Goal: Task Accomplishment & Management: Use online tool/utility

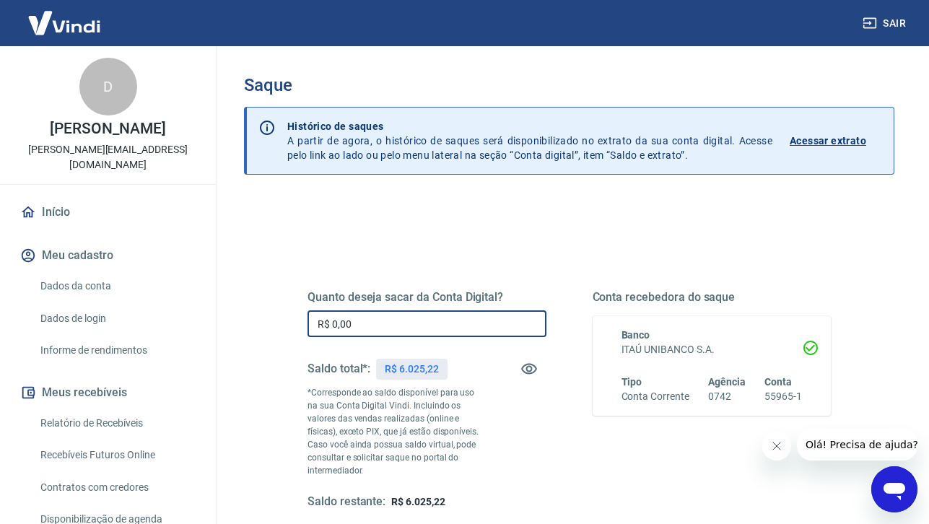
click at [431, 326] on input "R$ 0,00" at bounding box center [427, 323] width 239 height 27
type input "R$ 6.025,00"
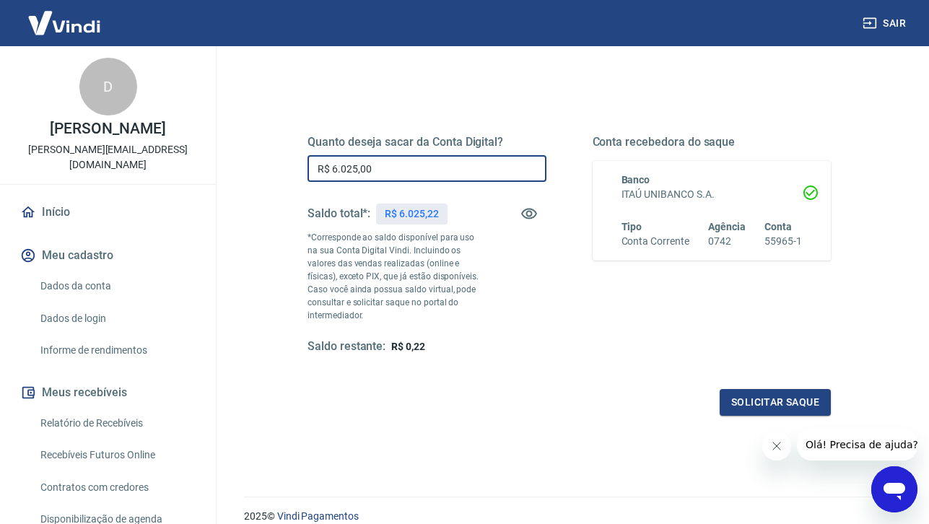
scroll to position [172, 0]
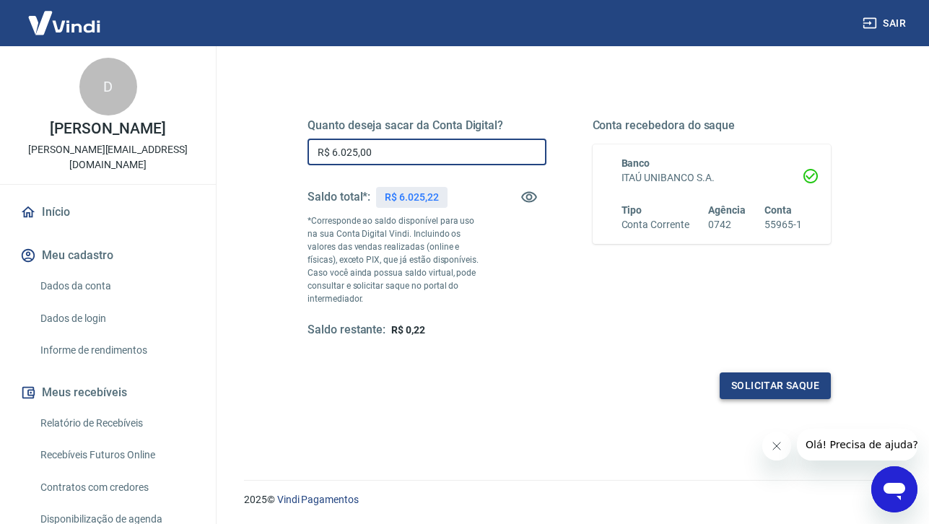
click at [771, 383] on button "Solicitar saque" at bounding box center [775, 385] width 111 height 27
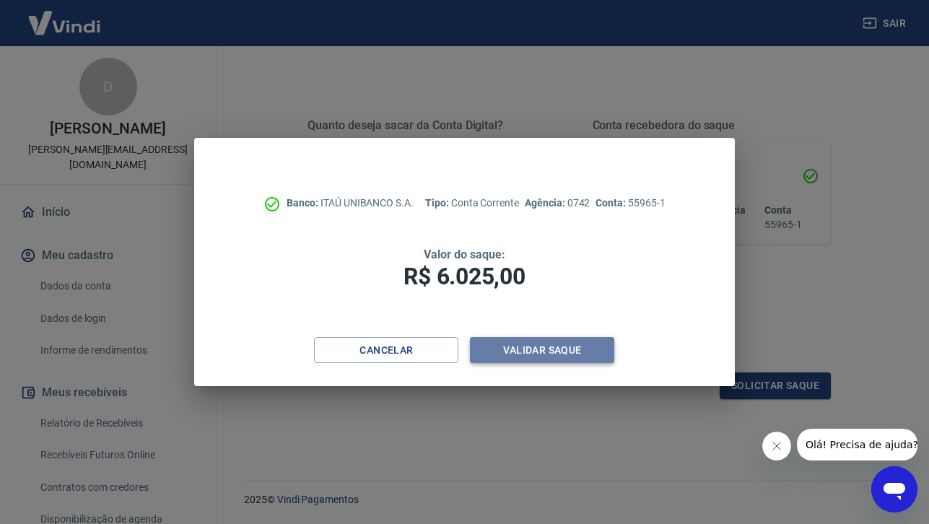
click at [565, 348] on button "Validar saque" at bounding box center [542, 350] width 144 height 27
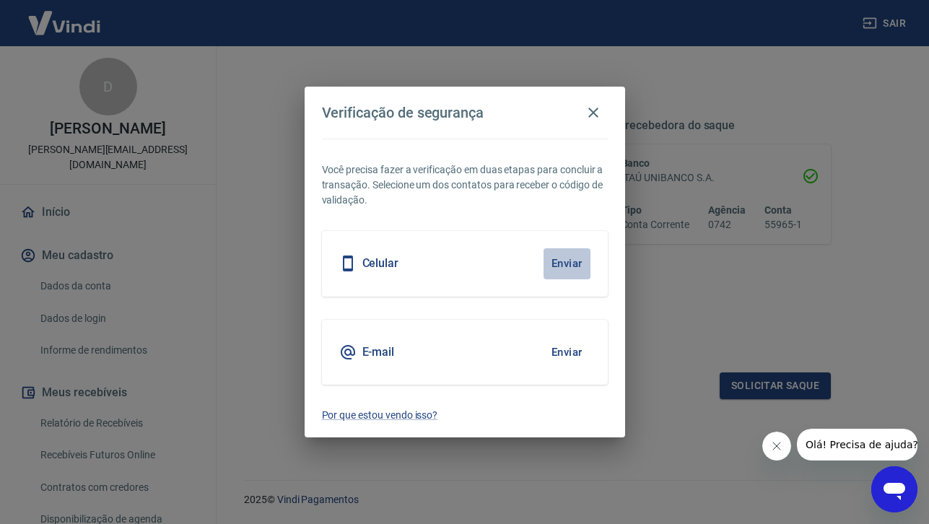
click at [560, 263] on button "Enviar" at bounding box center [567, 263] width 47 height 30
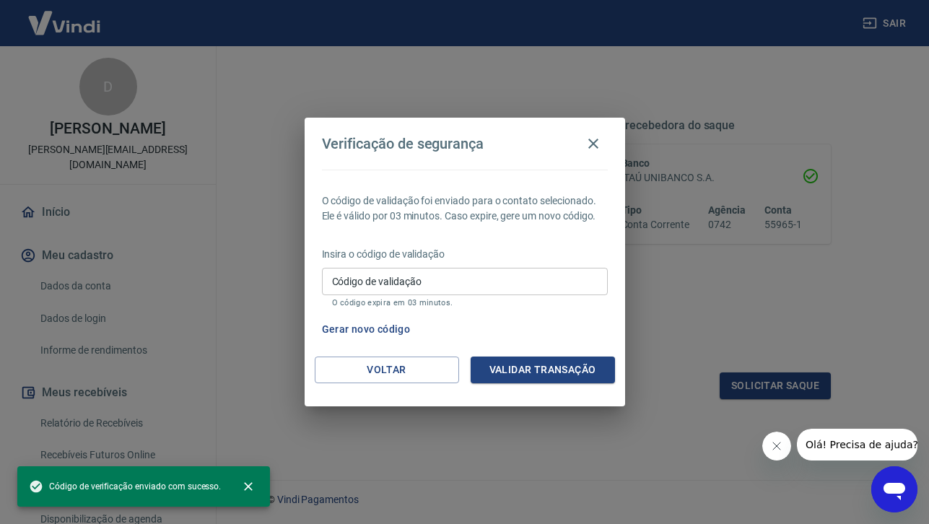
click at [487, 278] on input "Código de validação" at bounding box center [465, 281] width 286 height 27
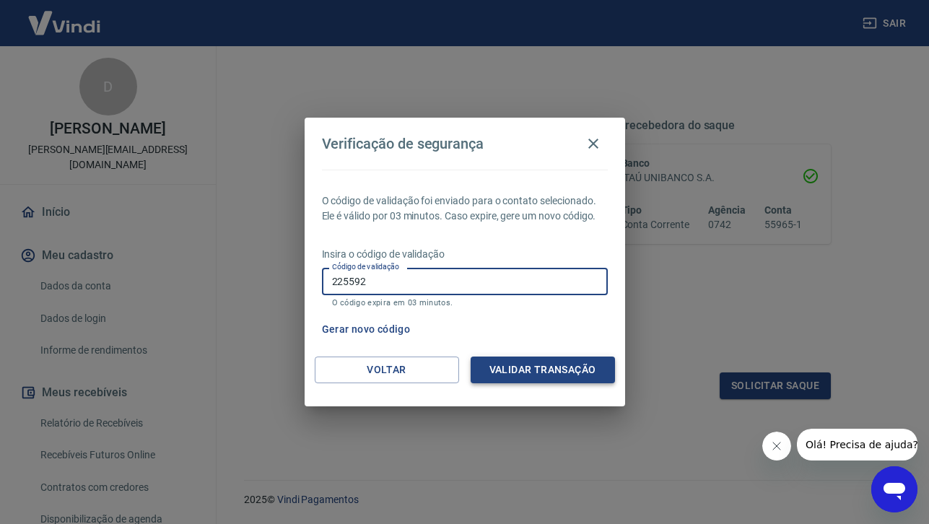
type input "225592"
click at [545, 370] on button "Validar transação" at bounding box center [543, 370] width 144 height 27
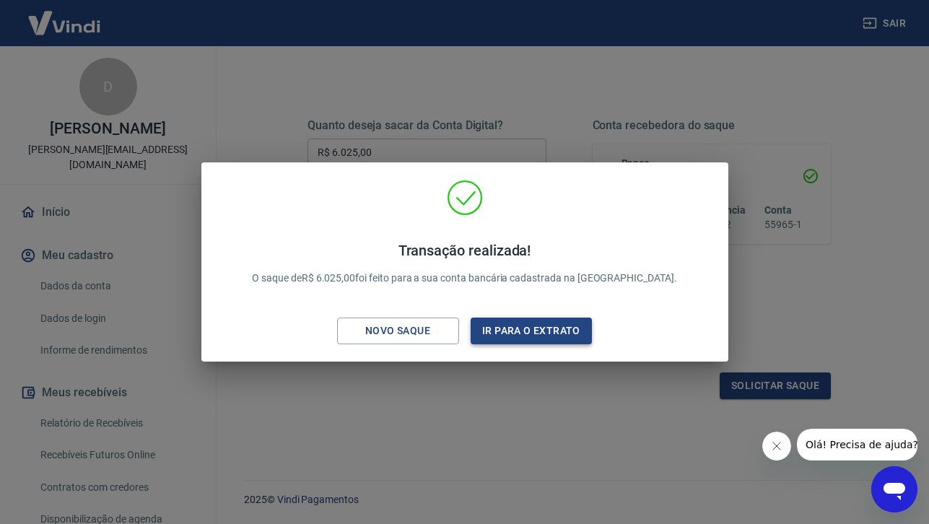
click at [519, 335] on button "Ir para o extrato" at bounding box center [532, 331] width 122 height 27
